Goal: Communication & Community: Share content

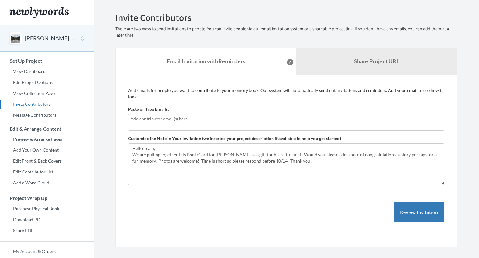
click at [160, 122] on input "text" at bounding box center [286, 118] width 312 height 7
type input "Charcie"
click at [161, 122] on input "text" at bounding box center [286, 118] width 312 height 7
type input "[EMAIL_ADDRESS][DOMAIN_NAME]"
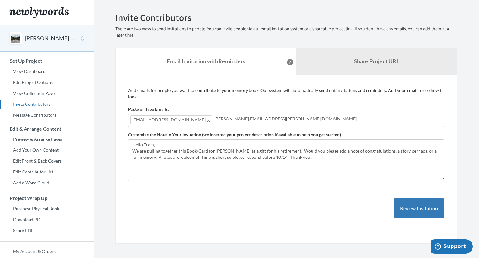
type input "[PERSON_NAME][EMAIL_ADDRESS][PERSON_NAME][DOMAIN_NAME]"
click at [418, 206] on button "Review Invitation" at bounding box center [419, 208] width 51 height 20
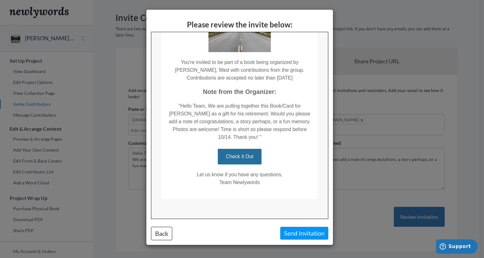
scroll to position [82, 0]
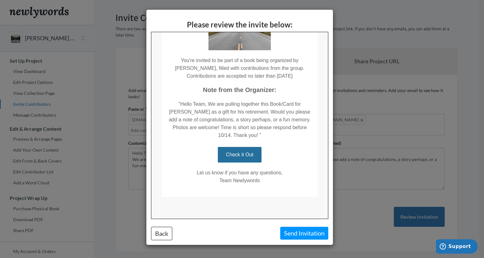
drag, startPoint x: 326, startPoint y: 76, endPoint x: 479, endPoint y: 167, distance: 177.6
click at [298, 237] on button "Send Invitation" at bounding box center [304, 233] width 48 height 13
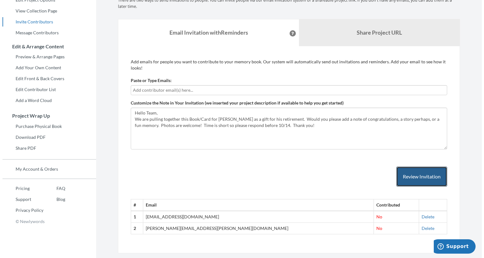
scroll to position [97, 0]
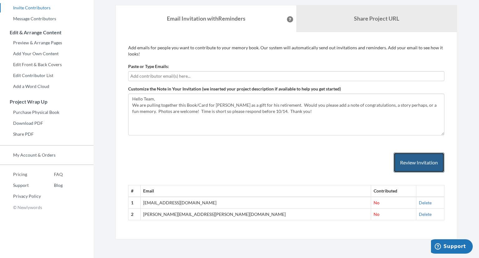
click at [416, 158] on button "Review Invitation" at bounding box center [419, 162] width 51 height 20
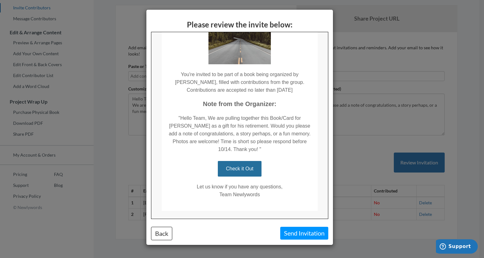
scroll to position [72, 0]
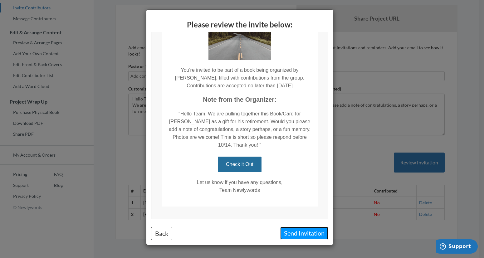
click at [307, 233] on button "Send Invitation" at bounding box center [304, 233] width 48 height 13
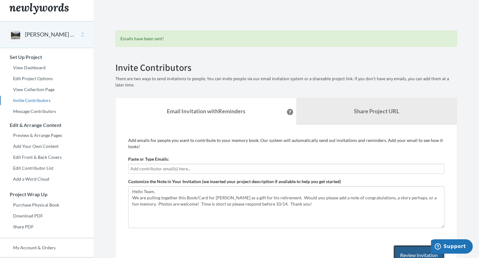
scroll to position [0, 0]
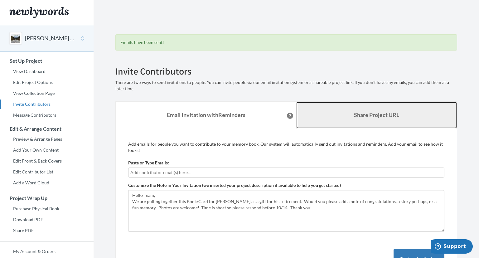
click at [344, 112] on link "Share Project URL" at bounding box center [376, 115] width 161 height 27
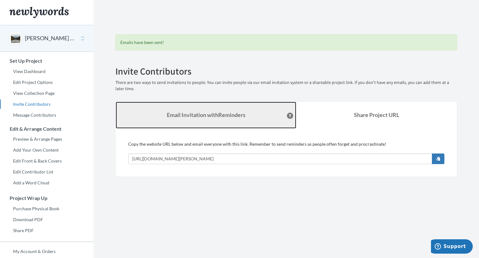
click at [249, 119] on link "Email Invitation with Reminders" at bounding box center [206, 115] width 181 height 27
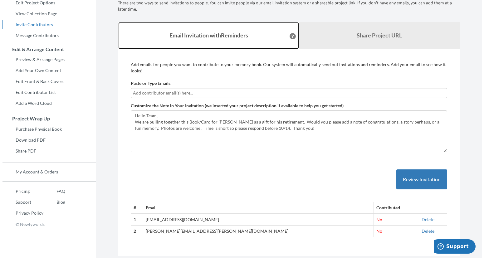
scroll to position [97, 0]
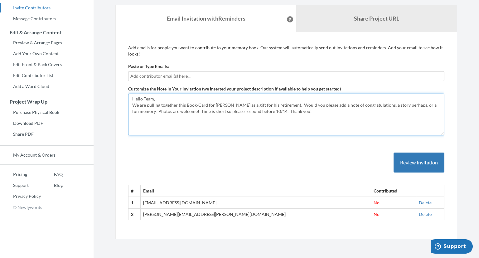
click at [292, 122] on textarea "Hello Team, We are pulling together this Book/Card for [PERSON_NAME] as a gift …" at bounding box center [286, 115] width 316 height 42
drag, startPoint x: 192, startPoint y: 111, endPoint x: 277, endPoint y: 114, distance: 85.2
click at [277, 114] on textarea "Hello Team, We are pulling together this Book/Card for [PERSON_NAME] as a gift …" at bounding box center [286, 115] width 316 height 42
type textarea "Hello Team, We are pulling together this Book/Card for Rick Cornell as a gift f…"
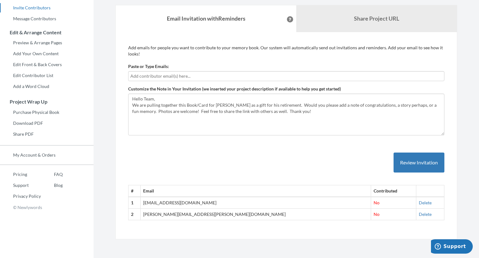
click at [289, 19] on icon at bounding box center [290, 19] width 2 height 3
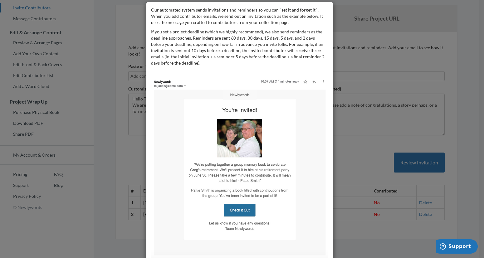
scroll to position [0, 0]
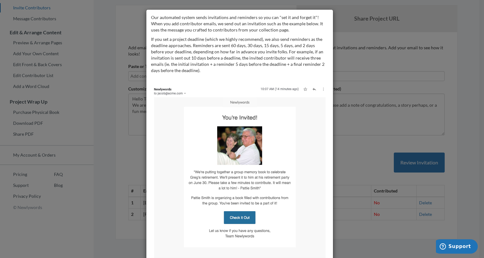
click at [350, 39] on div "Our automated system sends invitations and reminders so you can "set it and for…" at bounding box center [242, 129] width 484 height 258
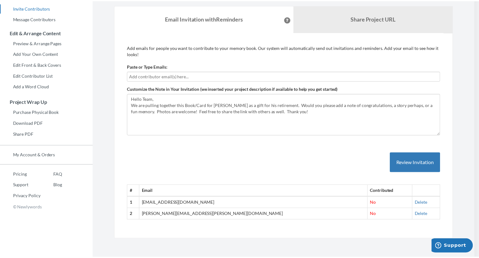
scroll to position [84, 0]
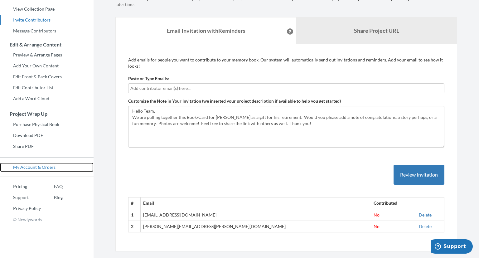
drag, startPoint x: 43, startPoint y: 166, endPoint x: 59, endPoint y: 166, distance: 16.2
click at [43, 166] on link "My Account & Orders" at bounding box center [47, 166] width 94 height 9
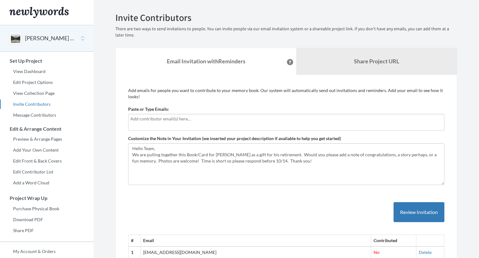
click at [222, 119] on input "text" at bounding box center [286, 118] width 312 height 7
type input "[PERSON_NAME][EMAIL_ADDRESS][PERSON_NAME][DOMAIN_NAME]"
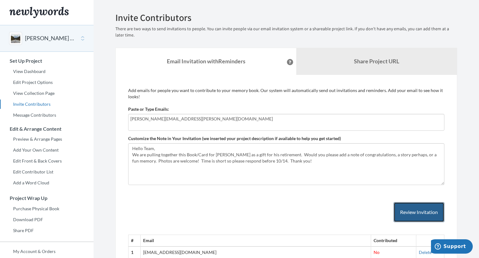
click at [414, 209] on button "Review Invitation" at bounding box center [419, 212] width 51 height 20
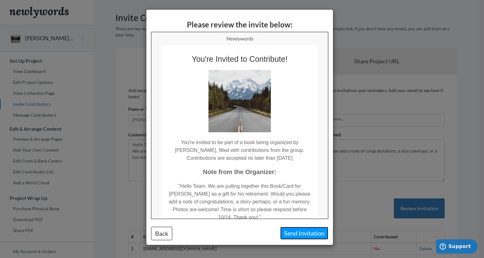
click at [306, 234] on button "Send Invitation" at bounding box center [304, 233] width 48 height 13
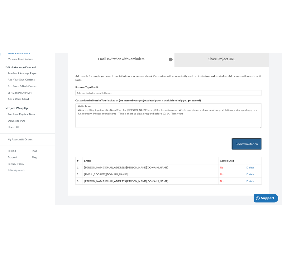
scroll to position [74, 0]
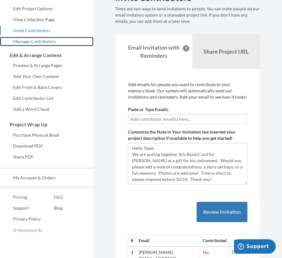
click at [4, 40] on link "Message Contributors" at bounding box center [47, 41] width 94 height 9
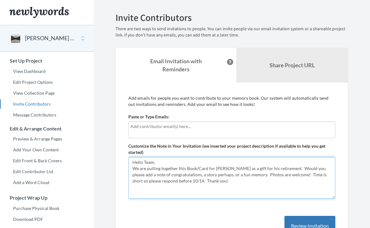
drag, startPoint x: 186, startPoint y: 162, endPoint x: 191, endPoint y: 161, distance: 5.0
click at [187, 162] on textarea "Hello Team, We are pulling together this Book/Card for [PERSON_NAME] as a gift …" at bounding box center [231, 178] width 207 height 42
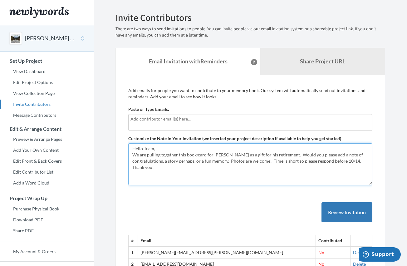
click at [164, 150] on textarea "Hello Team, We are pulling together this Book/Card for [PERSON_NAME] as a gift …" at bounding box center [250, 164] width 244 height 42
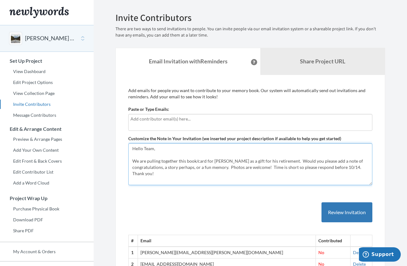
type textarea "Hello Team, We are pulling together this book/card for Rick Cornell as a gift f…"
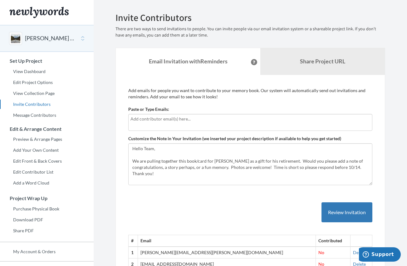
click at [154, 121] on input "text" at bounding box center [250, 118] width 240 height 7
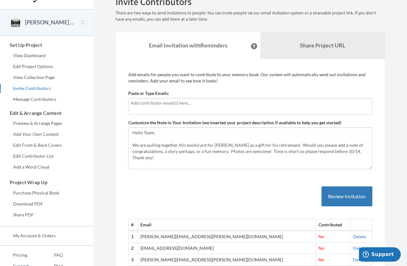
scroll to position [31, 0]
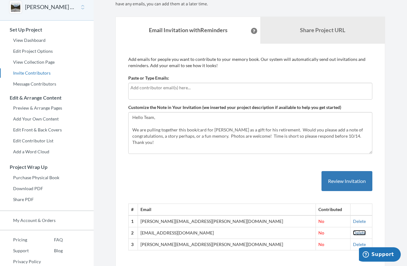
click at [353, 228] on link "Delete" at bounding box center [359, 232] width 13 height 5
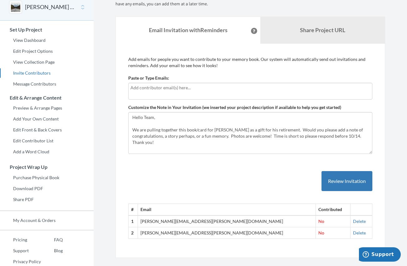
click at [180, 90] on input "text" at bounding box center [250, 87] width 240 height 7
type input "[EMAIL_ADDRESS][DOMAIN_NAME]"
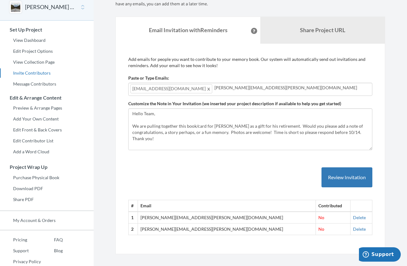
type input "doug.berry@cytiva.com"
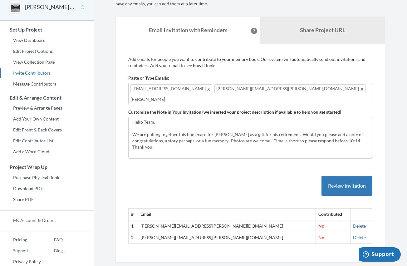
type input "jamie"
type input "k"
type input "jamie.kelly@cytiva.com"
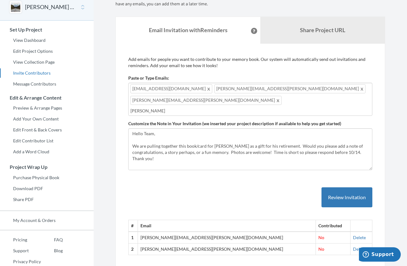
type input "josh"
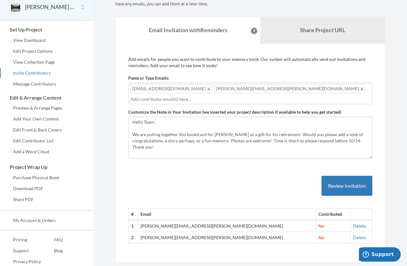
type input "k"
type input "jamie"
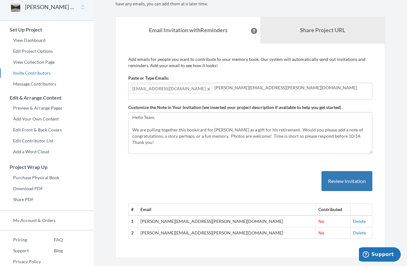
type input "doug.berry@cytiva.com"
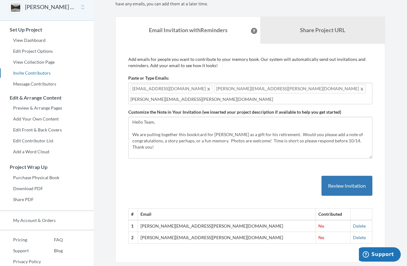
type input "jamie.kelly@cytiva.com"
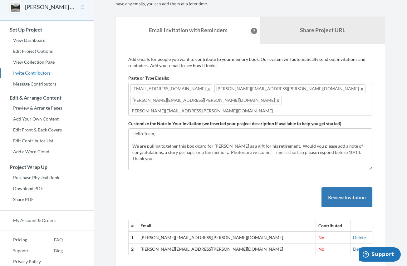
type input "josh.beck@cytiva.com"
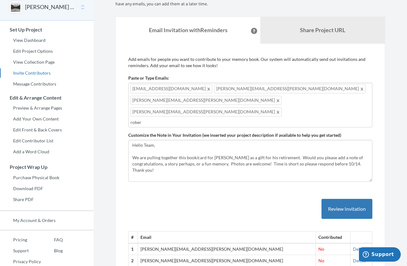
type input "robert"
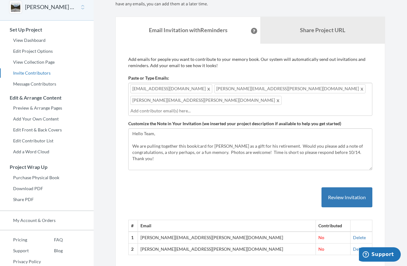
click at [317, 90] on div "charcie.rebalkin@cytiva.com doug.berry@cytiva.com jamie.kelly@cytiva.com" at bounding box center [250, 99] width 244 height 33
click at [312, 89] on div "charcie.rebalkin@cytiva.com doug.berry@cytiva.com jamie.kelly@cytiva.com" at bounding box center [250, 99] width 244 height 33
click at [148, 107] on input "caleb." at bounding box center [250, 110] width 240 height 7
type input "c"
click at [149, 107] on input "andra." at bounding box center [250, 110] width 240 height 7
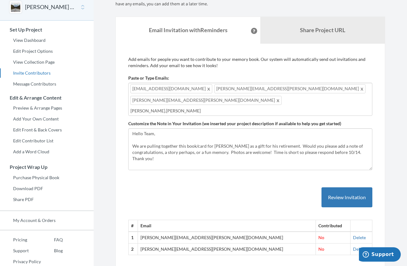
type input "andra.kunzler"
type input "andra.kunzler@cytiva.com"
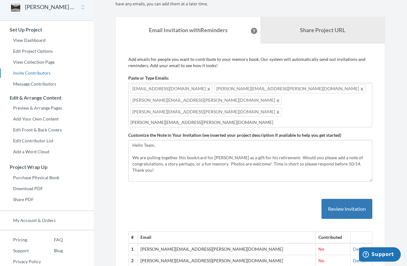
type input "robert.curry@cytiva.com"
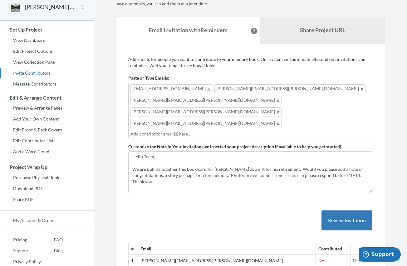
type input "j"
type input "shane.hogan@cytiva.com"
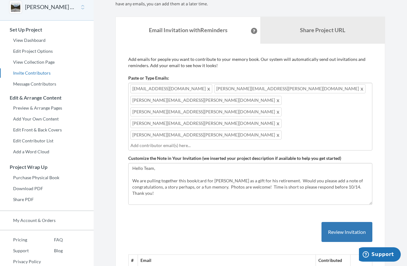
click at [262, 103] on div "charcie.rebalkin@cytiva.com doug.berry@cytiva.com jamie.kelly@cytiva.com andra.…" at bounding box center [250, 117] width 244 height 68
type input "benny.goh@cytiva.com"
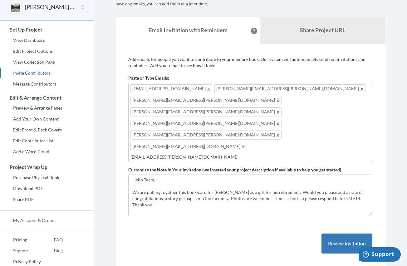
type input "caleb.jones@cytiva.com"
type input "david"
type input "."
type input "David.Bodily@cytiva.com"
type input "Hannes.stadlmayr@cytiva.com"
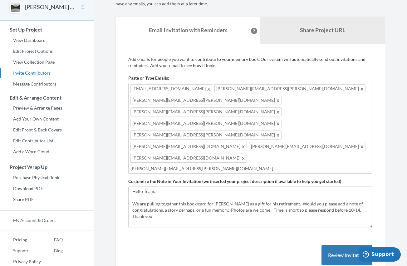
type input "shane.swinehart@cytiva.com"
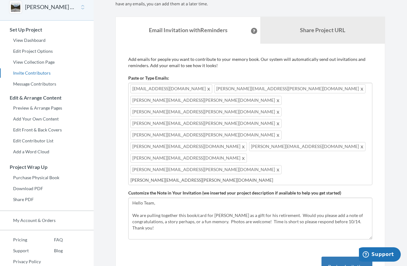
type input "charles.shanks@cytiva.com"
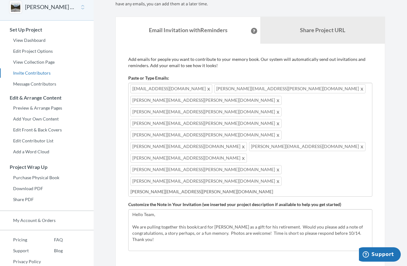
type input "jerry.branscomb@cytiva.com"
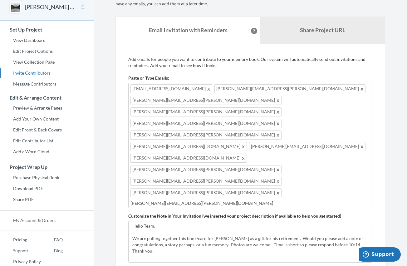
type input "wendy.zane@cytiva.com"
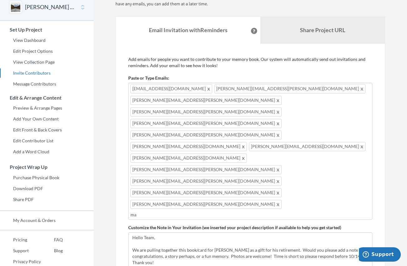
type input "m"
type input "scott.wilson@cytiva.com"
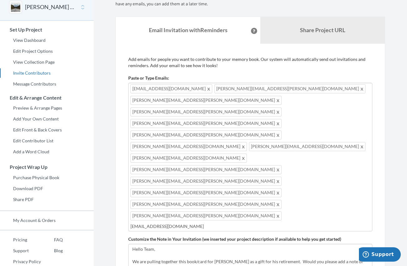
type input "mark.doruff@cytiva.com"
type input "vincent.lambert@cytiva.com"
click at [189, 223] on input "vincent.lambert@cytiva.com" at bounding box center [250, 226] width 240 height 7
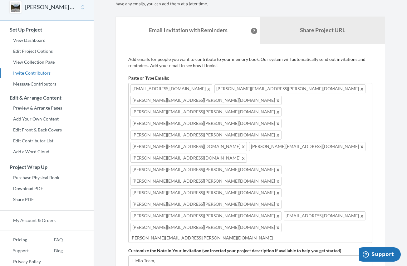
type input "brandon.papke@cytiva.com"
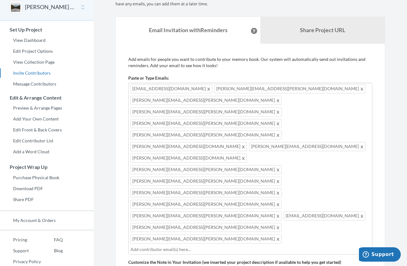
click at [261, 136] on div "charcie.rebalkin@cytiva.com doug.berry@cytiva.com jamie.kelly@cytiva.com andra.…" at bounding box center [250, 169] width 244 height 172
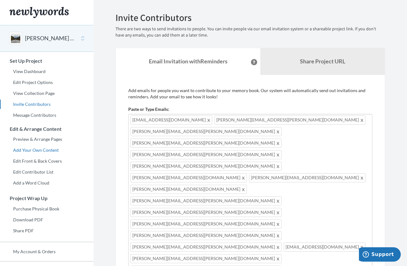
type input "Mike.Everett@cytiva.com"
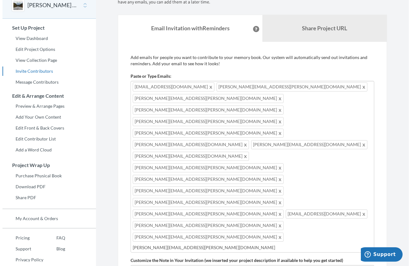
scroll to position [41, 0]
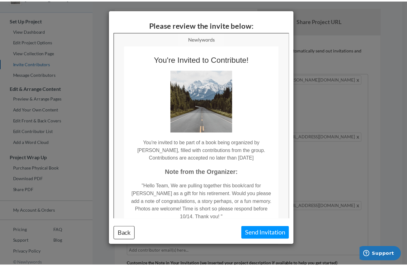
scroll to position [0, 0]
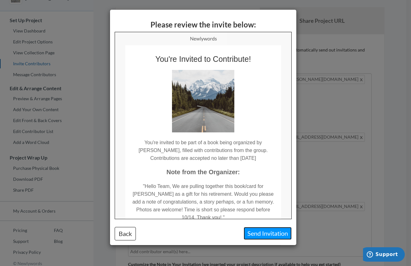
click at [262, 228] on button "Send Invitation" at bounding box center [268, 233] width 48 height 13
